Goal: Navigation & Orientation: Find specific page/section

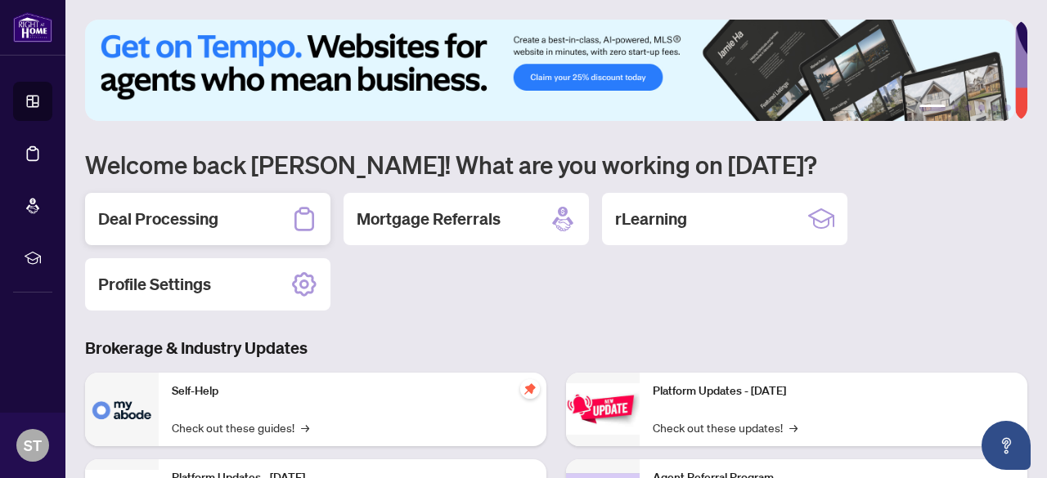
click at [210, 210] on h2 "Deal Processing" at bounding box center [158, 219] width 120 height 23
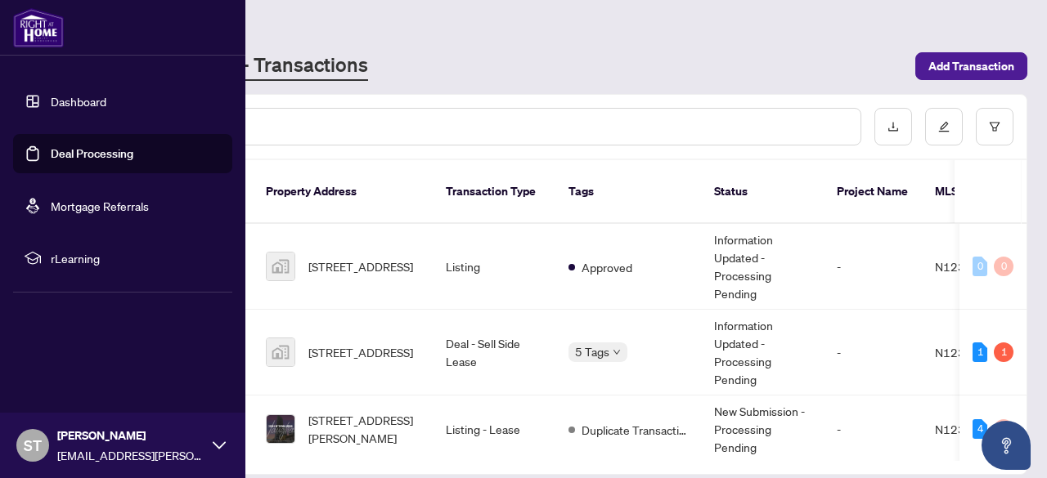
click at [52, 97] on link "Dashboard" at bounding box center [79, 101] width 56 height 15
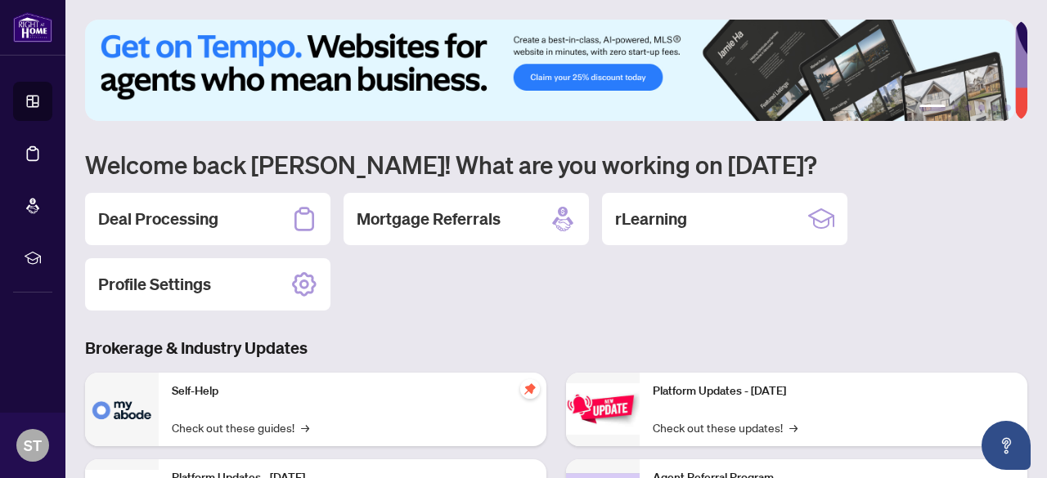
click at [995, 44] on img at bounding box center [550, 70] width 930 height 101
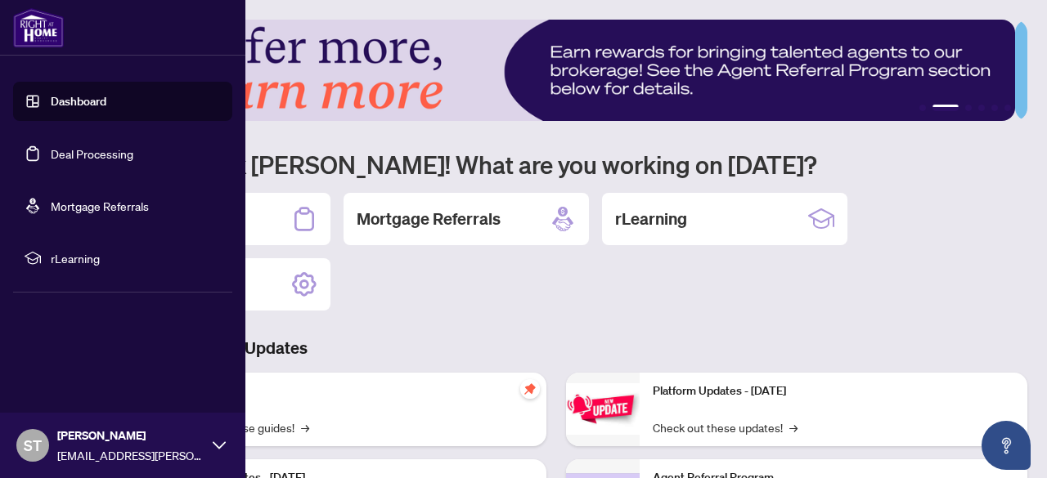
click at [51, 102] on link "Dashboard" at bounding box center [79, 101] width 56 height 15
